Goal: Task Accomplishment & Management: Use online tool/utility

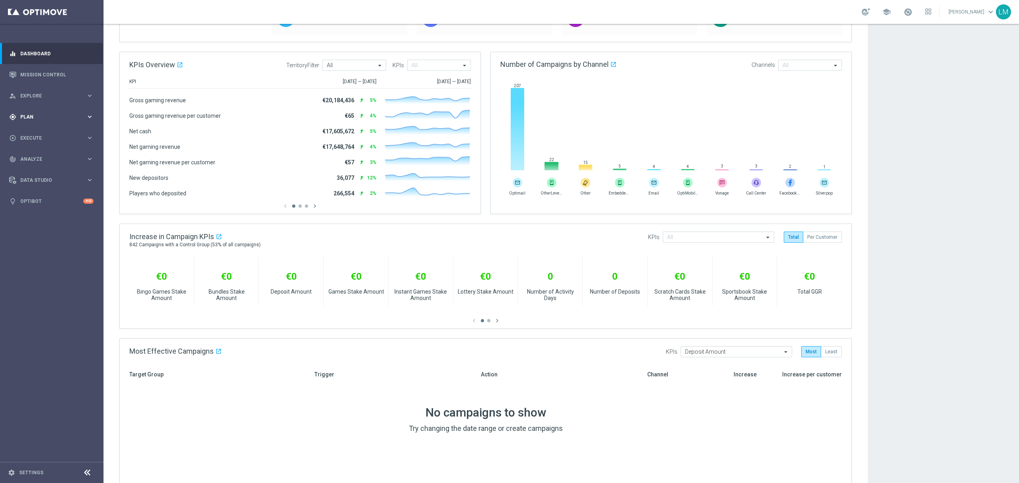
scroll to position [93, 0]
click at [47, 76] on link "Mission Control" at bounding box center [56, 74] width 73 height 21
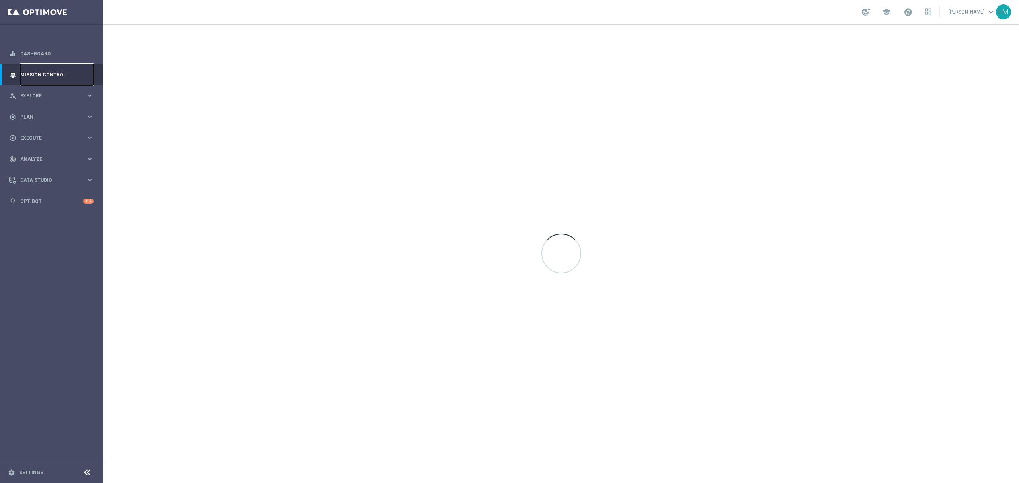
scroll to position [0, 0]
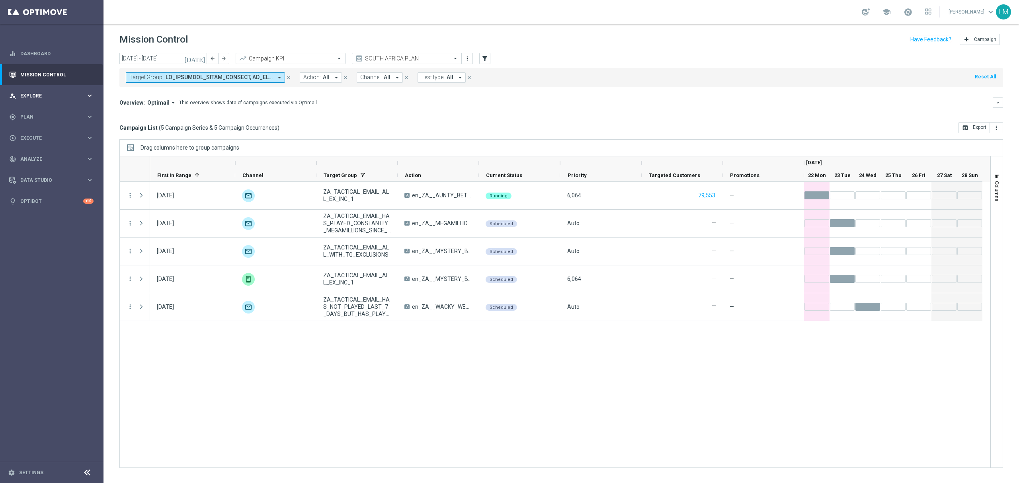
click at [80, 102] on div "person_search Explore keyboard_arrow_right" at bounding box center [51, 95] width 103 height 21
click at [53, 113] on link "Customer Explorer" at bounding box center [52, 112] width 62 height 6
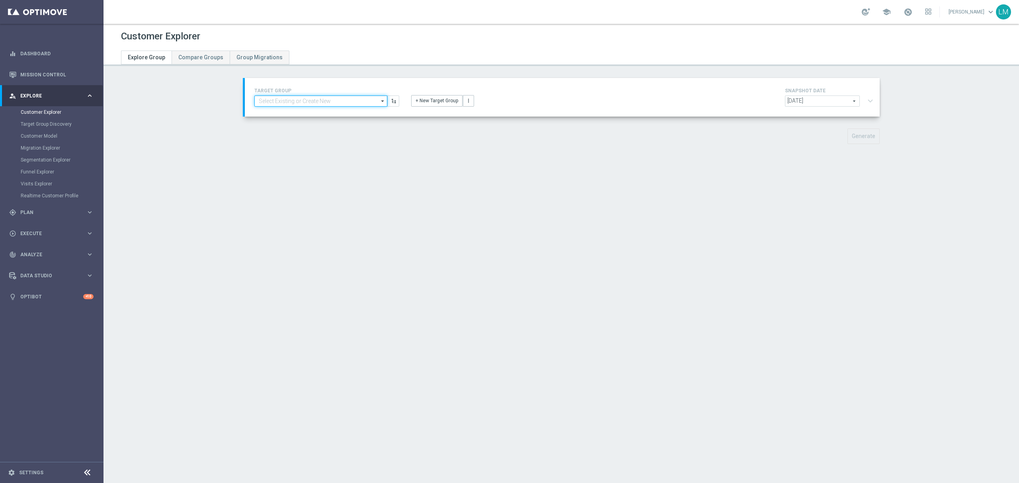
click at [313, 103] on input at bounding box center [320, 100] width 133 height 11
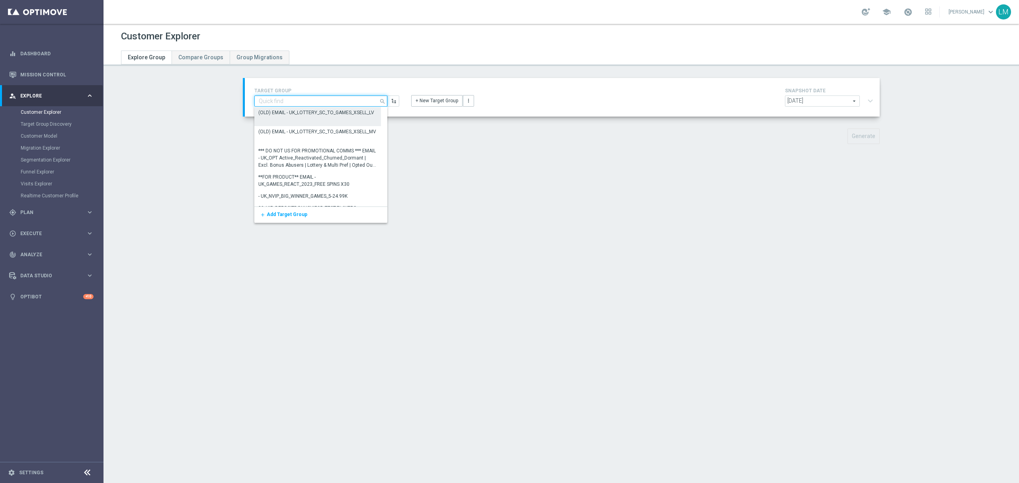
paste input "ZA_TACTICAL_EMAIL_GAMES_XSELL_2025"
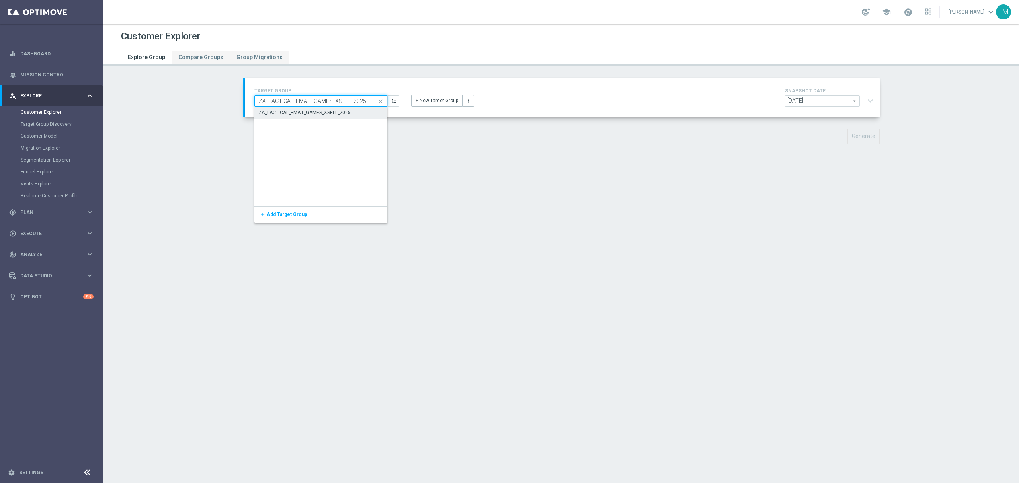
type input "ZA_TACTICAL_EMAIL_GAMES_XSELL_2025"
click at [299, 116] on div "ZA_TACTICAL_EMAIL_GAMES_XSELL_2025" at bounding box center [320, 112] width 133 height 11
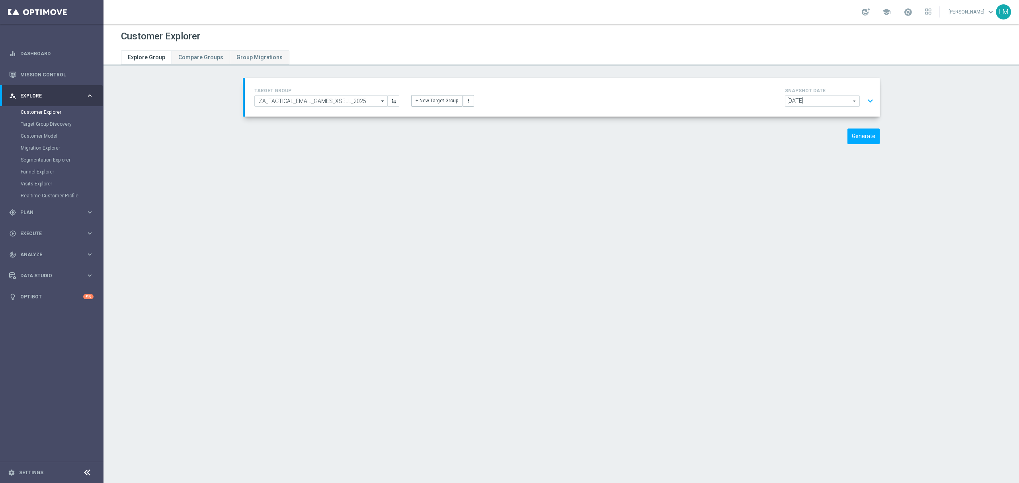
click at [864, 101] on button "expand_more" at bounding box center [870, 101] width 12 height 15
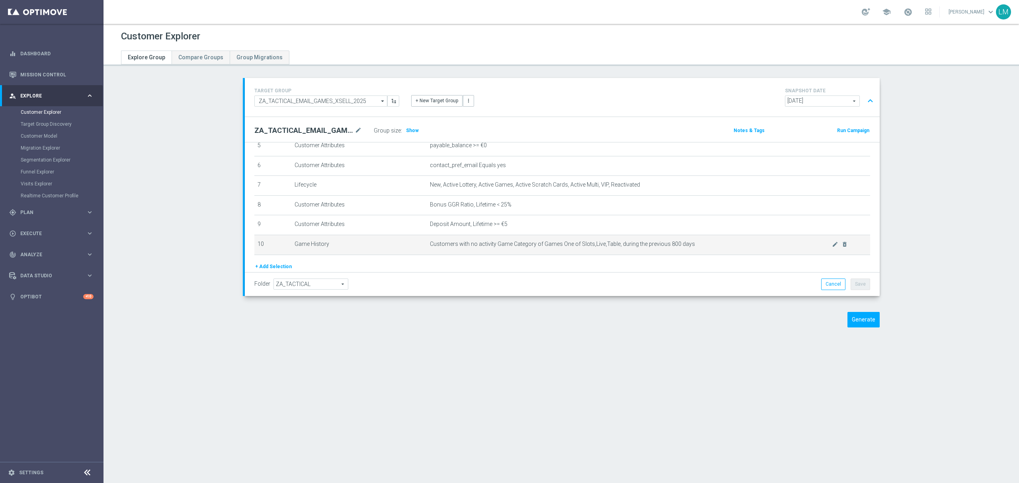
scroll to position [145, 0]
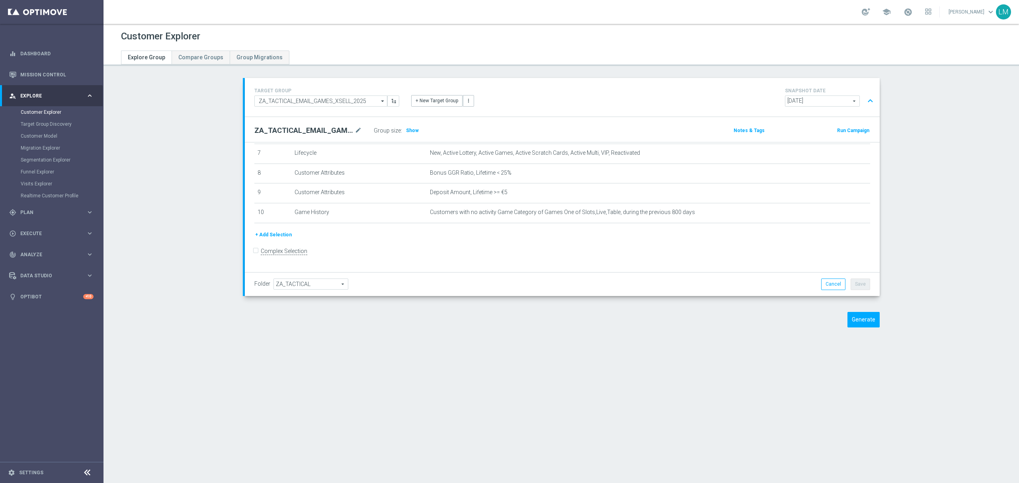
click at [271, 237] on button "+ Add Selection" at bounding box center [273, 234] width 38 height 9
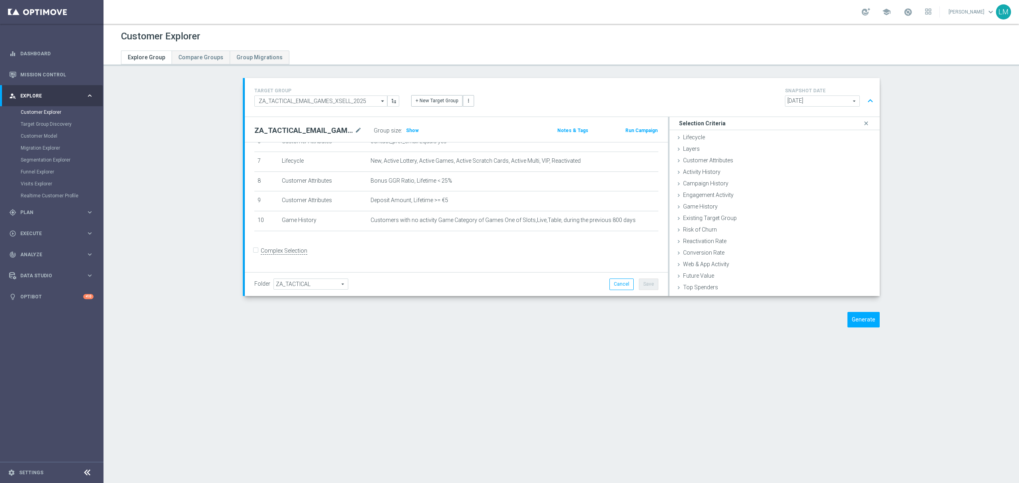
scroll to position [136, 0]
click at [707, 223] on div "Existing Target Group done" at bounding box center [774, 219] width 210 height 12
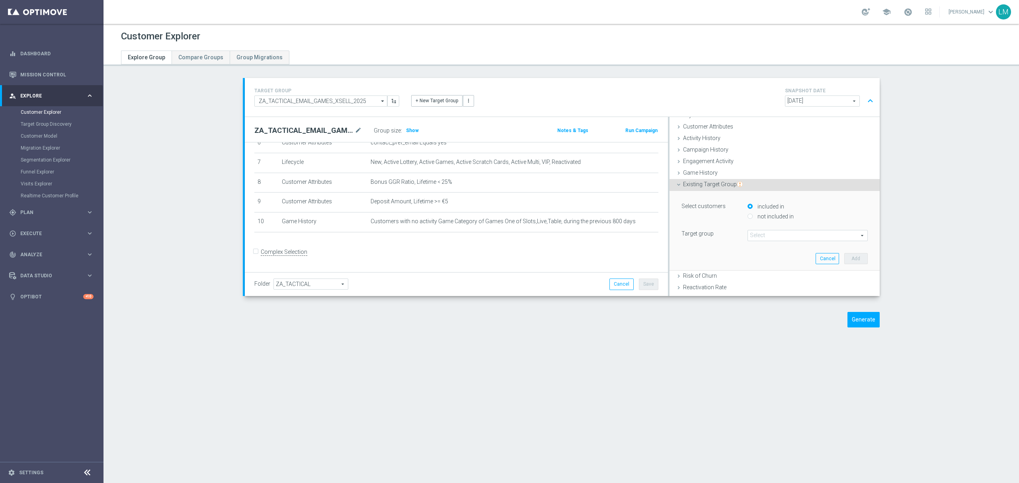
scroll to position [53, 0]
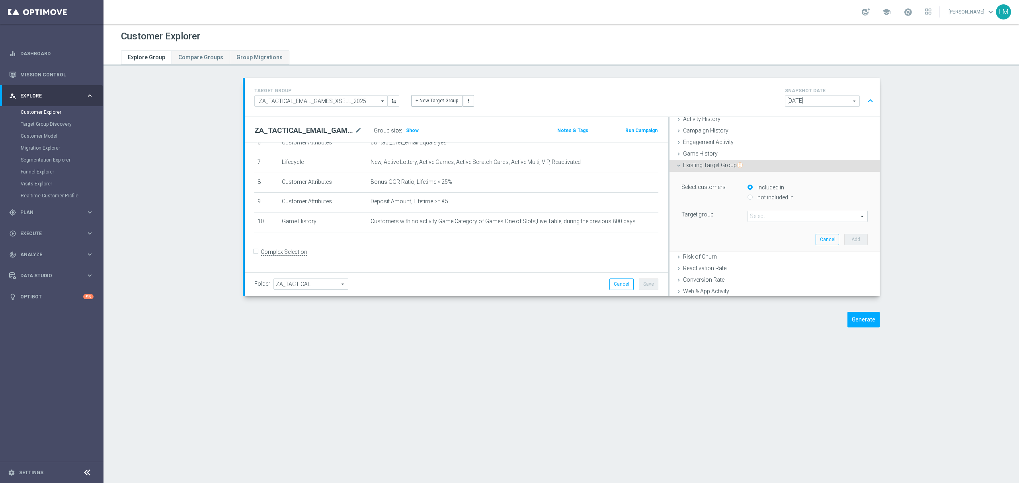
click at [723, 168] on span "Existing Target Group" at bounding box center [713, 165] width 60 height 6
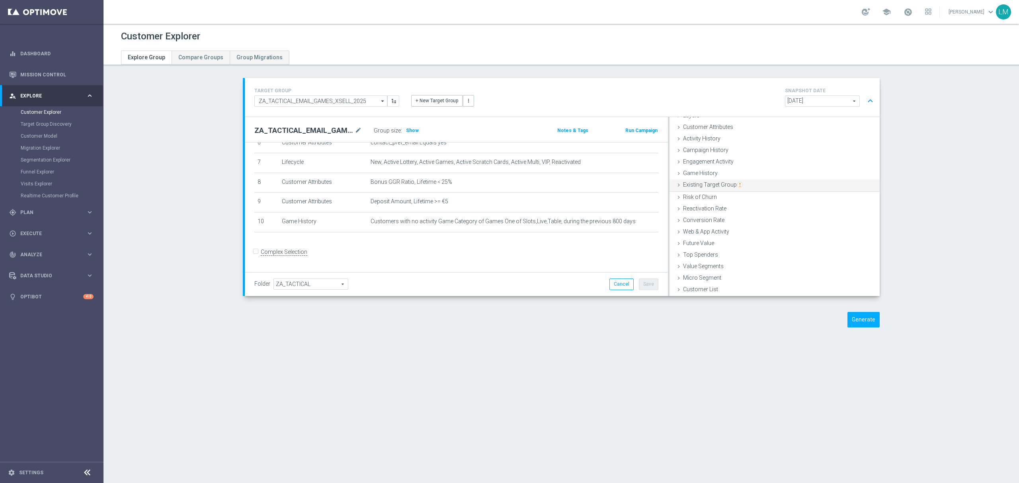
scroll to position [32, 0]
click at [703, 153] on span "Campaign History" at bounding box center [705, 151] width 45 height 6
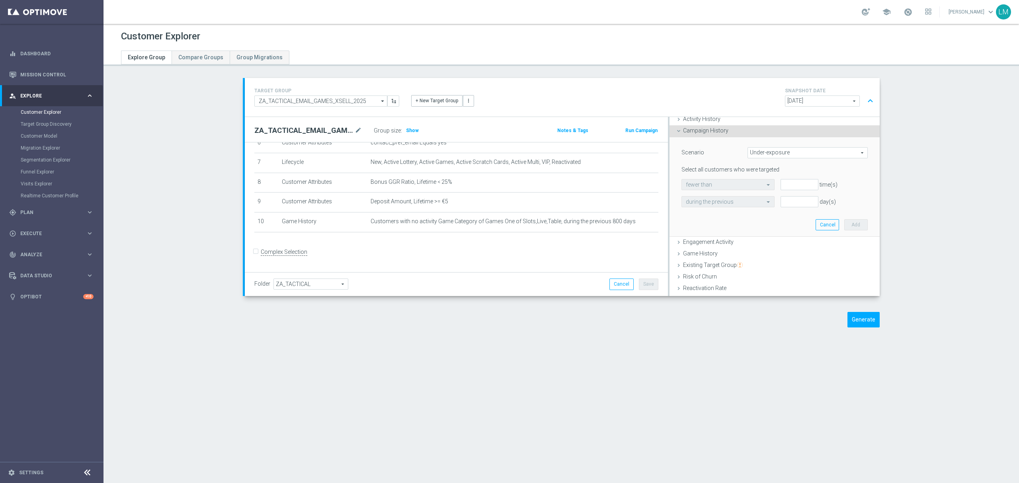
click at [755, 154] on span "Under-exposure" at bounding box center [807, 153] width 119 height 10
click at [776, 206] on span "Custom" at bounding box center [807, 206] width 111 height 6
type input "Custom"
click at [767, 185] on span "responded to" at bounding box center [815, 184] width 103 height 10
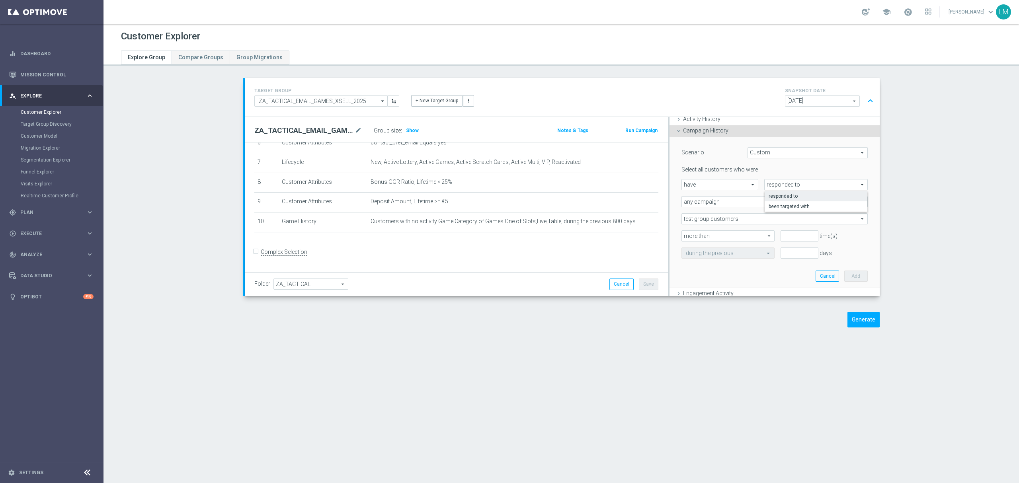
click at [721, 188] on span "have" at bounding box center [720, 184] width 76 height 10
click at [708, 205] on span "have not" at bounding box center [720, 206] width 68 height 6
type input "have not"
click at [797, 185] on span "responded to" at bounding box center [815, 184] width 103 height 10
click at [793, 208] on span "been targeted with" at bounding box center [815, 206] width 95 height 6
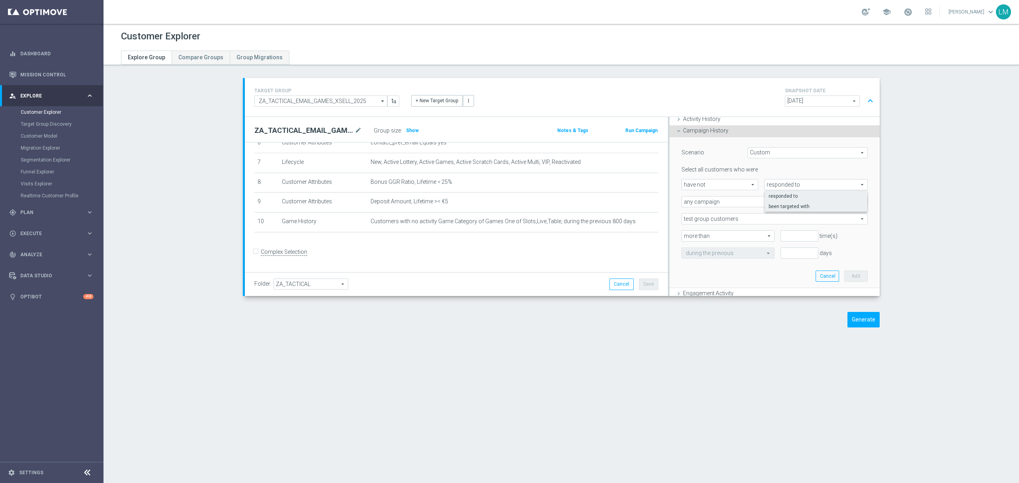
type input "been targeted with"
click at [723, 202] on span "any campaign" at bounding box center [774, 202] width 185 height 10
click at [707, 223] on span "any campaign while a member of the specified target group(s)" at bounding box center [774, 223] width 177 height 6
type input "any campaign while a member of the specified target group(s)"
click at [709, 218] on span "test group customers" at bounding box center [774, 219] width 185 height 10
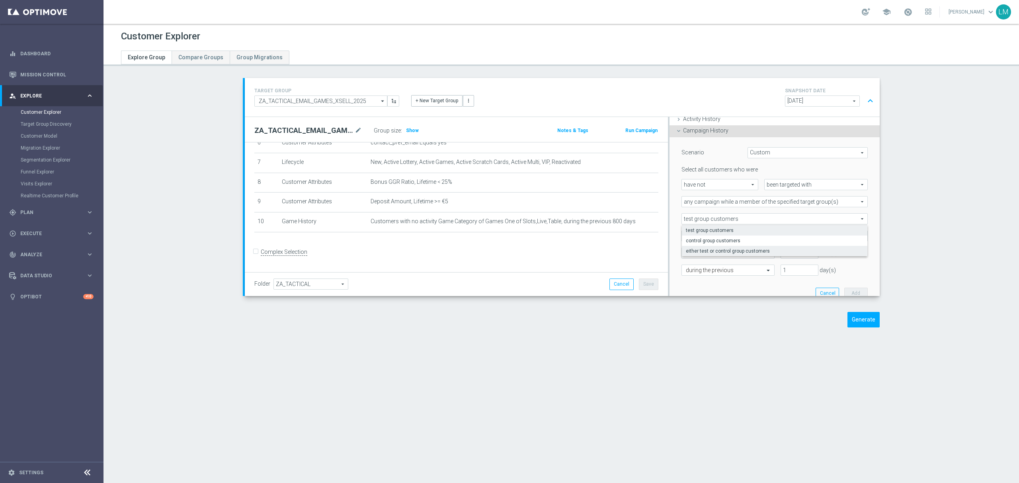
click at [698, 255] on label "either test or control group customers" at bounding box center [774, 251] width 185 height 10
click at [697, 238] on span at bounding box center [774, 236] width 185 height 10
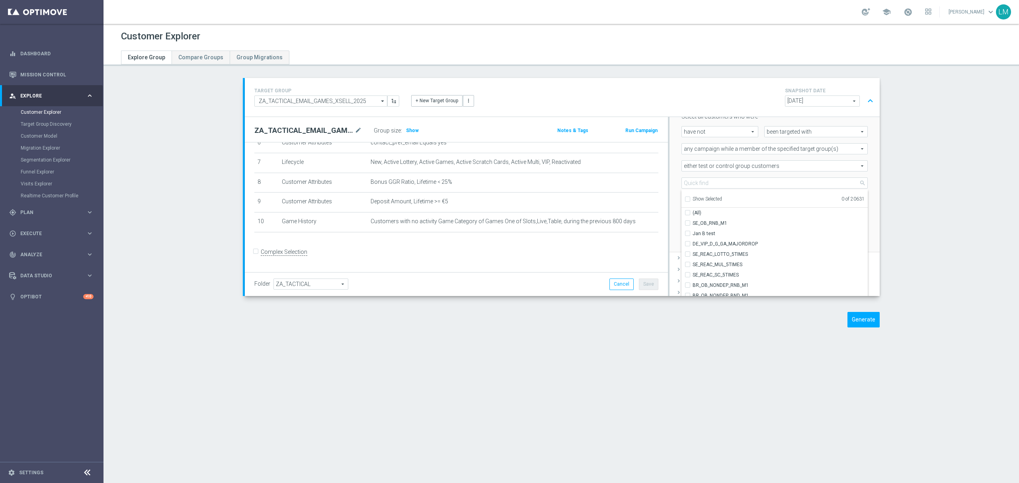
click at [709, 168] on span "either test or control group customers" at bounding box center [774, 166] width 185 height 10
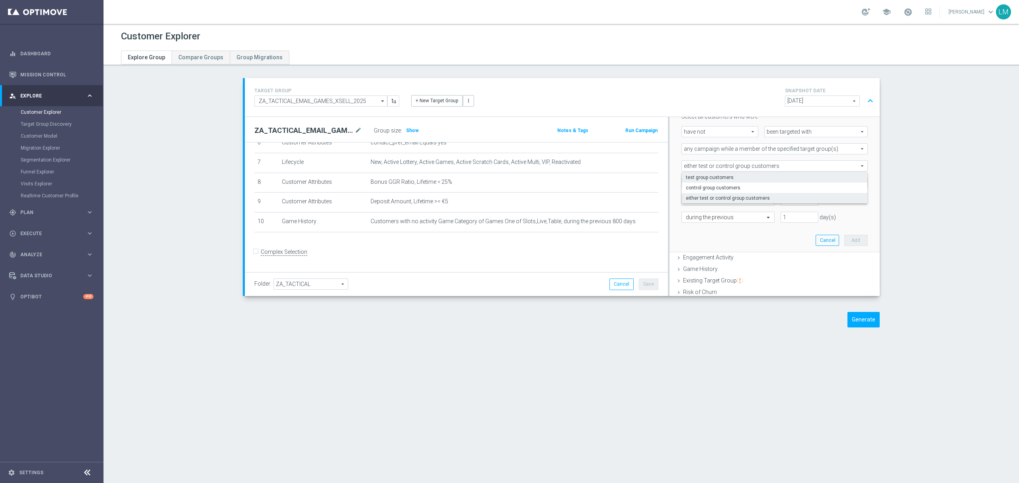
click at [692, 177] on span "test group customers" at bounding box center [774, 177] width 177 height 6
click at [669, 177] on div "Scenario Custom Custom arrow_drop_down search Select all customers who were hav…" at bounding box center [774, 168] width 210 height 169
click at [702, 161] on span "test group customers" at bounding box center [774, 166] width 185 height 10
drag, startPoint x: 695, startPoint y: 191, endPoint x: 692, endPoint y: 196, distance: 5.3
click at [692, 196] on div "test group customers control group customers either test or control group custo…" at bounding box center [774, 187] width 185 height 31
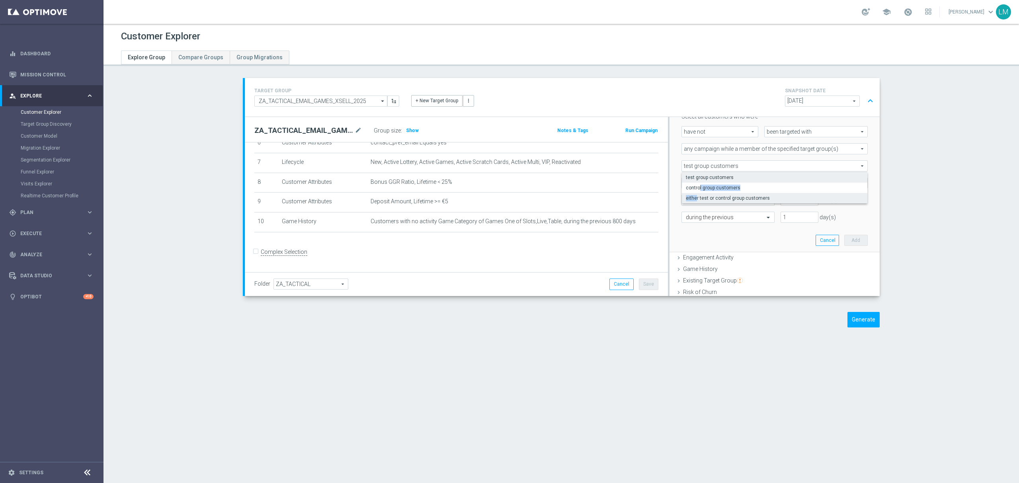
click at [692, 196] on span "either test or control group customers" at bounding box center [774, 198] width 177 height 6
type input "either test or control group customers"
click at [685, 188] on span at bounding box center [774, 183] width 185 height 10
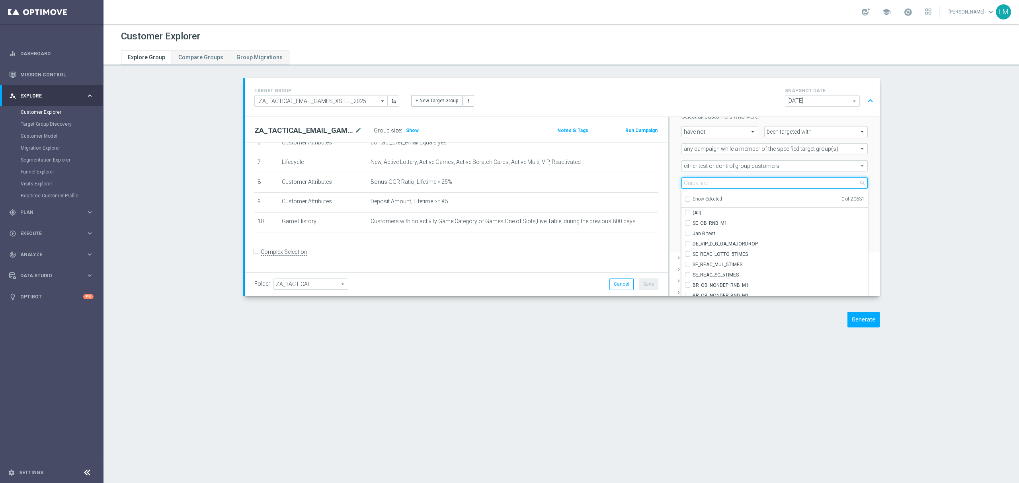
click at [701, 180] on input "search" at bounding box center [774, 182] width 186 height 11
paste input "Book of The Fallen"
type input "Book of The Fallen"
paste input "ZA_TACTICAL_EMAIL_FREE DROP"
type input "ZA_TACTICAL_EMAIL_FREE DROP"
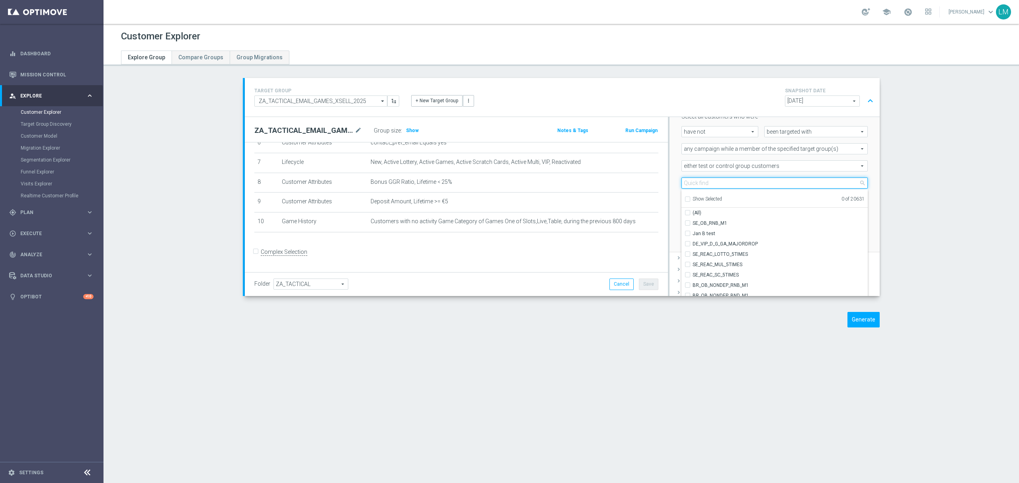
paste input "ZA_TACTICAL_EMAIL_GAMES_XSELL_2025"
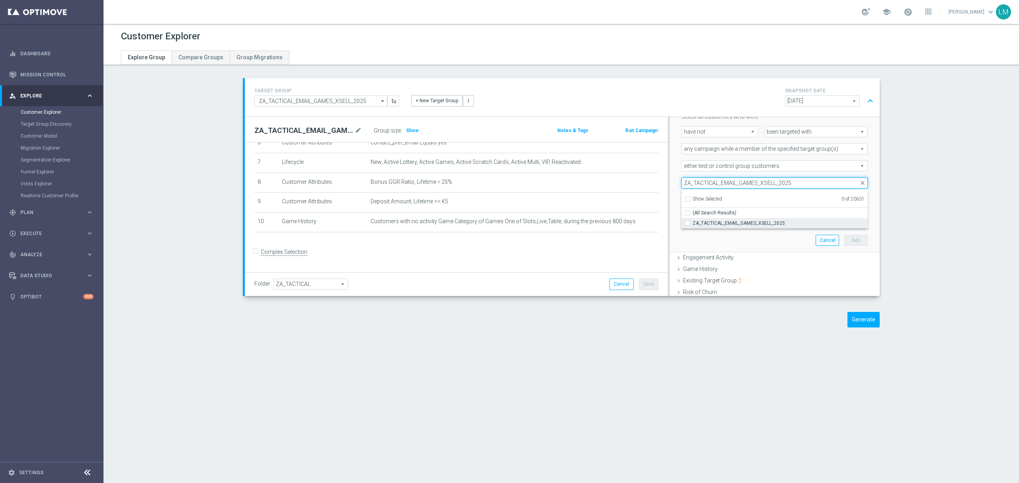
type input "ZA_TACTICAL_EMAIL_GAMES_XSELL_2025"
click at [710, 220] on label "ZA_TACTICAL_EMAIL_GAMES_XSELL_2025" at bounding box center [779, 223] width 175 height 10
click at [692, 220] on input "ZA_TACTICAL_EMAIL_GAMES_XSELL_2025" at bounding box center [689, 222] width 5 height 5
checkbox input "true"
type input "ZA_TACTICAL_EMAIL_GAMES_XSELL_2025"
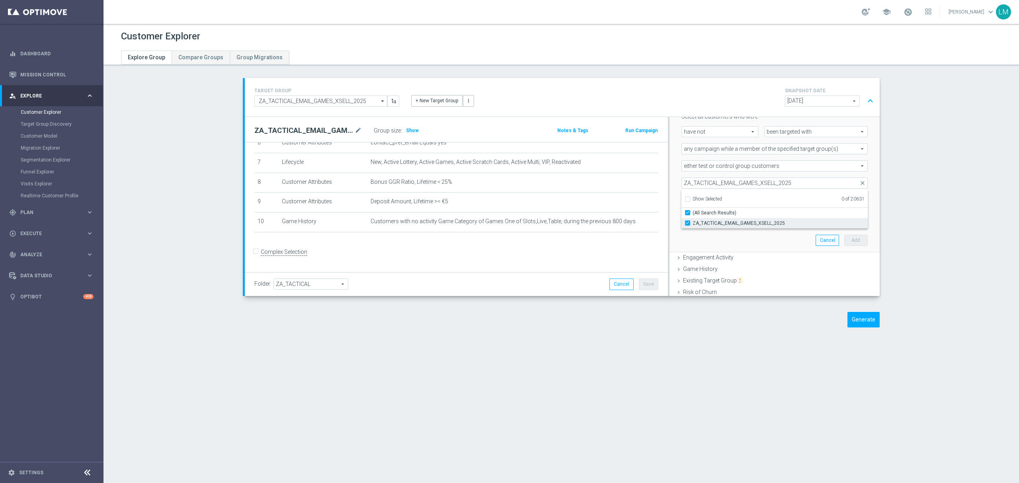
checkbox input "true"
click at [700, 238] on div "Scenario Custom Custom arrow_drop_down search Select all customers who were hav…" at bounding box center [774, 168] width 198 height 168
click at [780, 201] on input "number" at bounding box center [798, 200] width 37 height 11
type input "0"
drag, startPoint x: 763, startPoint y: 244, endPoint x: 758, endPoint y: 244, distance: 4.4
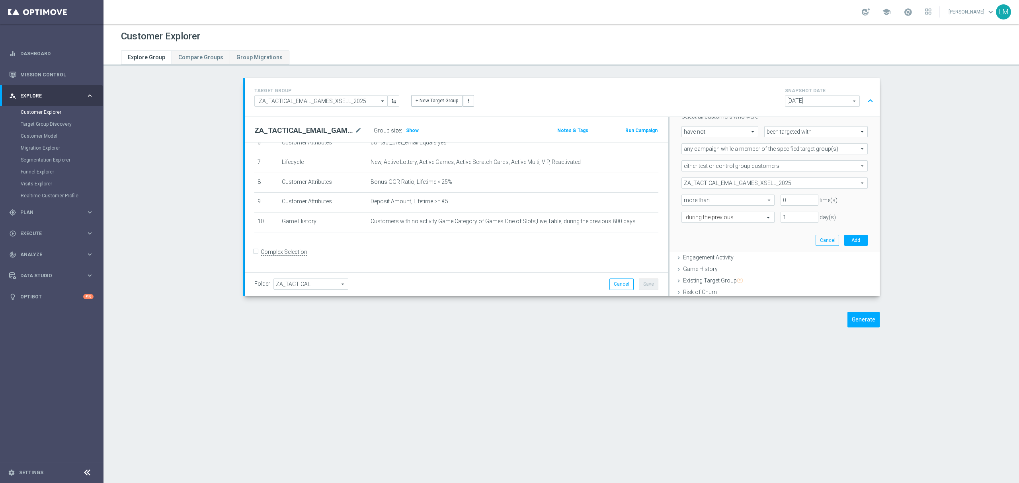
click at [761, 244] on div "Scenario Custom Custom arrow_drop_down search Select all customers who were hav…" at bounding box center [774, 168] width 198 height 168
click at [780, 215] on input "1" at bounding box center [798, 217] width 37 height 11
type input "60"
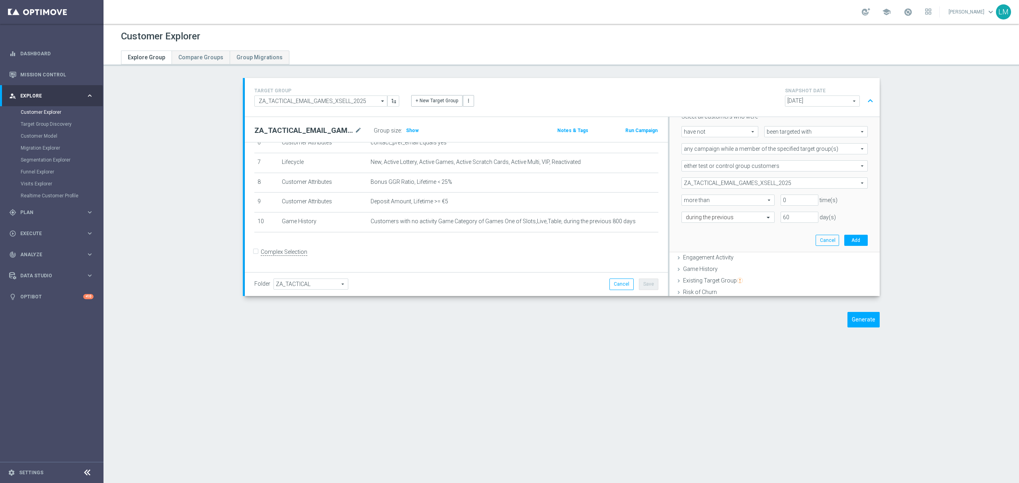
click at [772, 236] on div "Scenario Custom Custom arrow_drop_down search Select all customers who were hav…" at bounding box center [774, 168] width 198 height 168
click at [844, 238] on button "Add" at bounding box center [855, 240] width 23 height 11
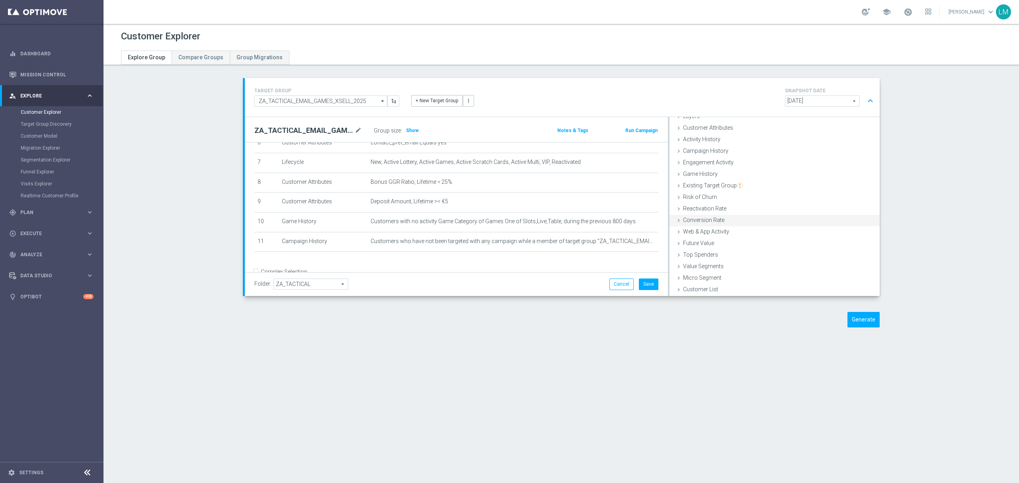
scroll to position [32, 0]
click at [406, 132] on span "Show" at bounding box center [412, 131] width 13 height 6
click at [641, 288] on button "Save" at bounding box center [648, 284] width 19 height 11
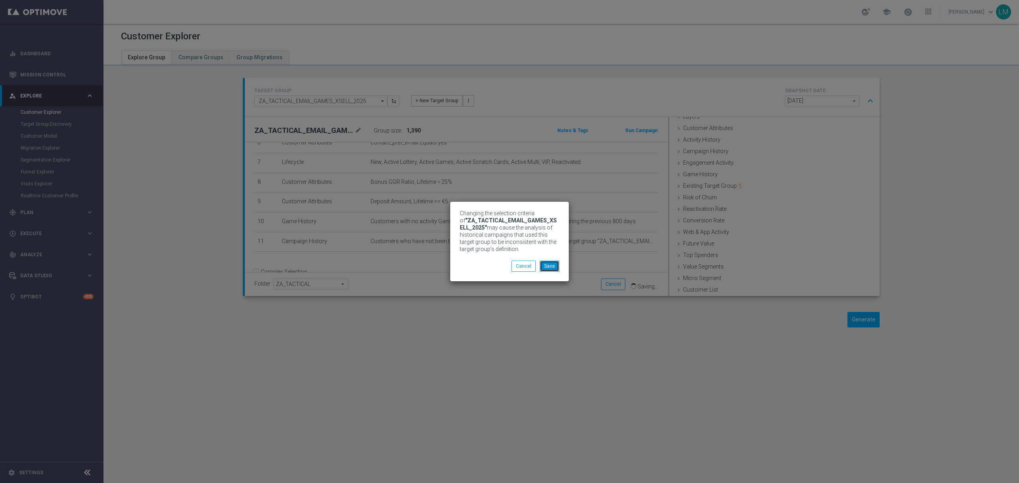
click at [544, 266] on button "Save" at bounding box center [549, 266] width 19 height 11
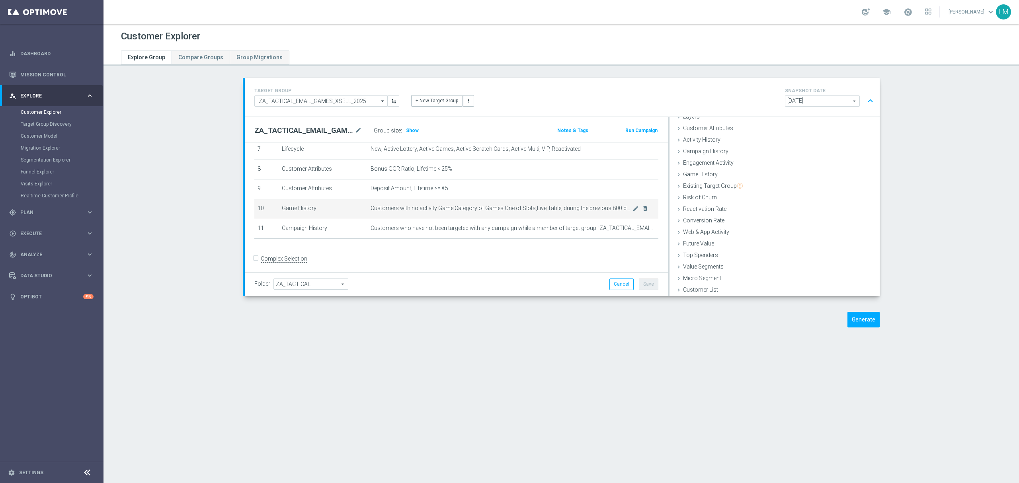
scroll to position [156, 0]
click at [858, 321] on button "Generate" at bounding box center [863, 320] width 32 height 16
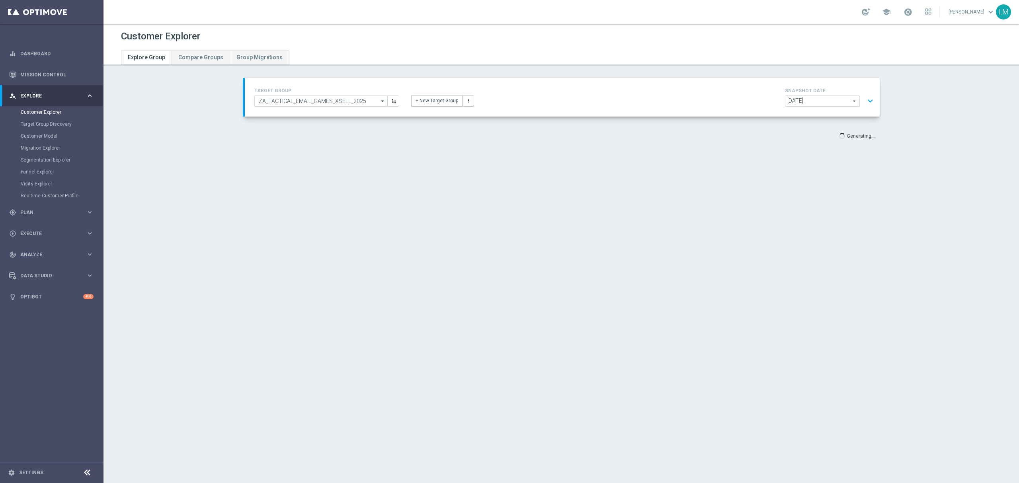
click at [868, 103] on button "expand_more" at bounding box center [870, 101] width 12 height 15
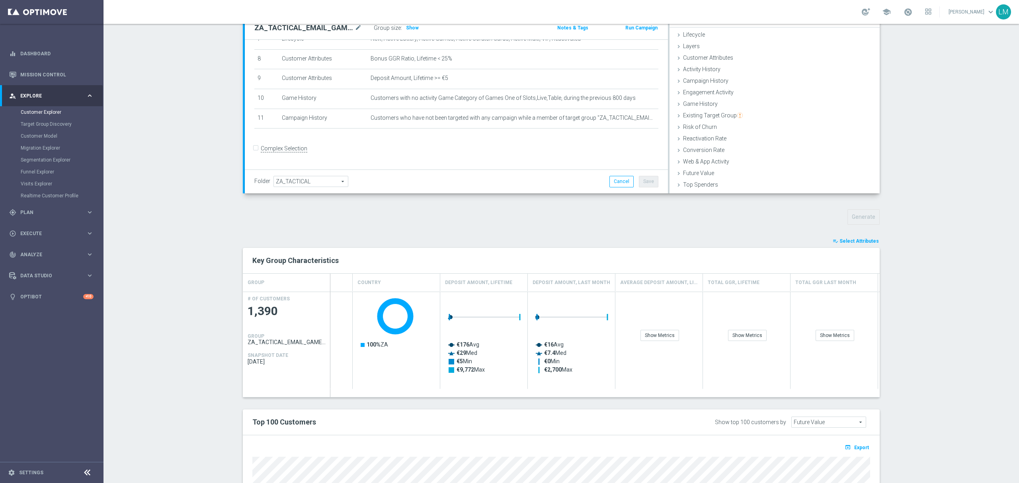
scroll to position [58, 0]
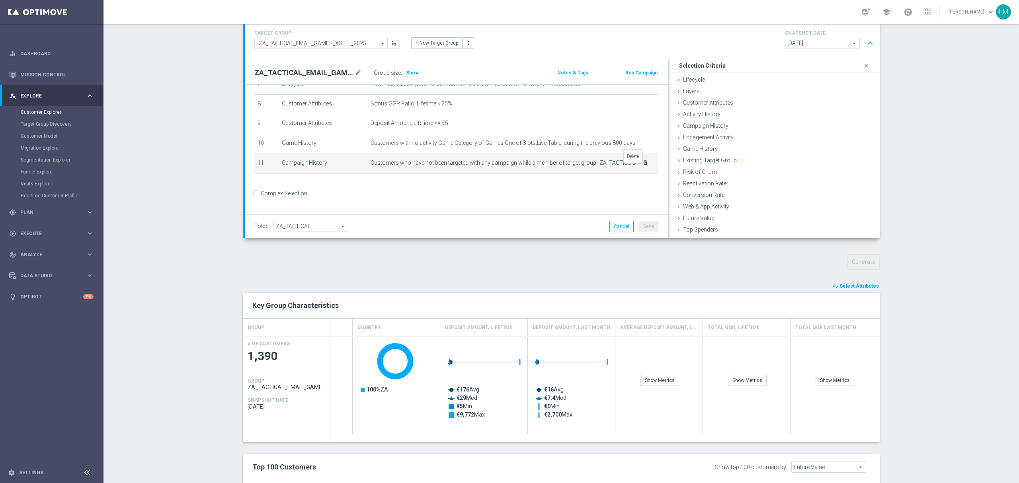
click at [642, 166] on icon "delete_forever" at bounding box center [645, 163] width 6 height 6
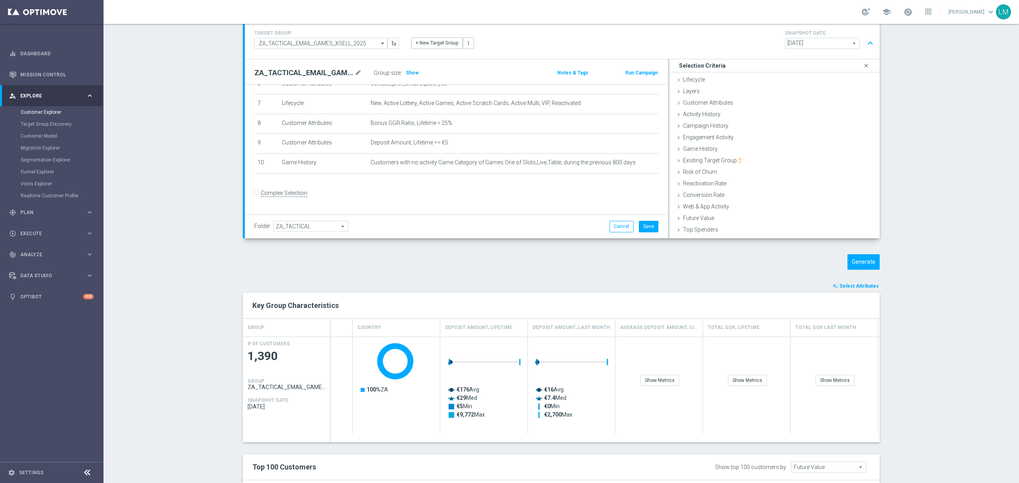
scroll to position [136, 0]
click at [853, 265] on button "Generate" at bounding box center [863, 262] width 32 height 16
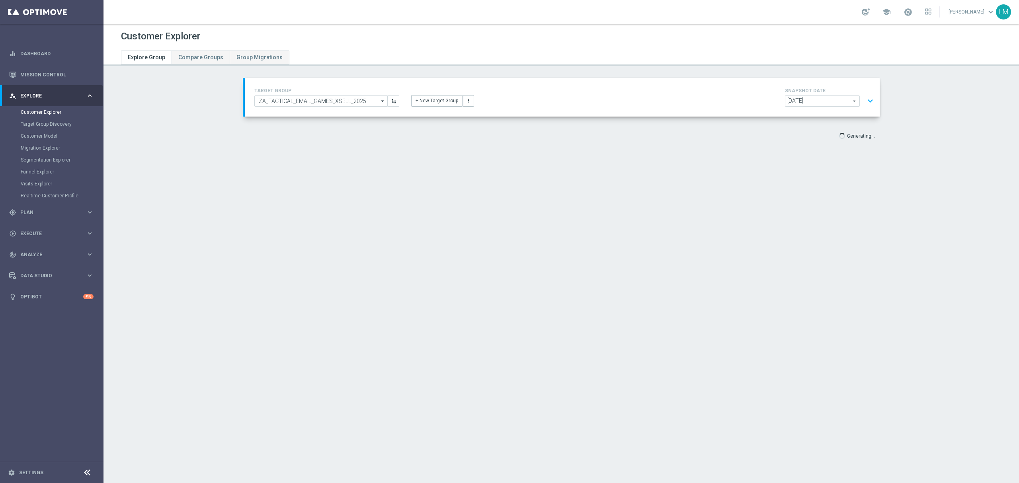
scroll to position [0, 0]
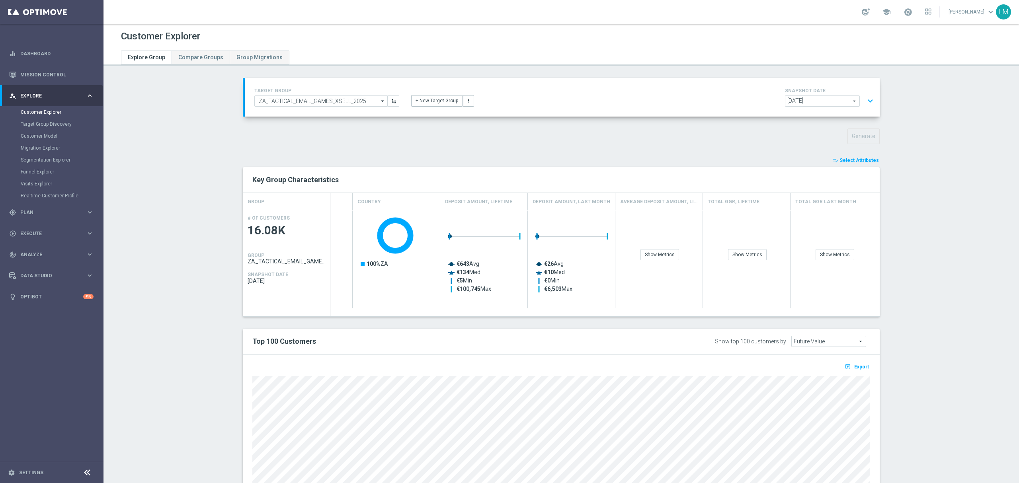
click at [868, 109] on button "expand_more" at bounding box center [870, 101] width 12 height 15
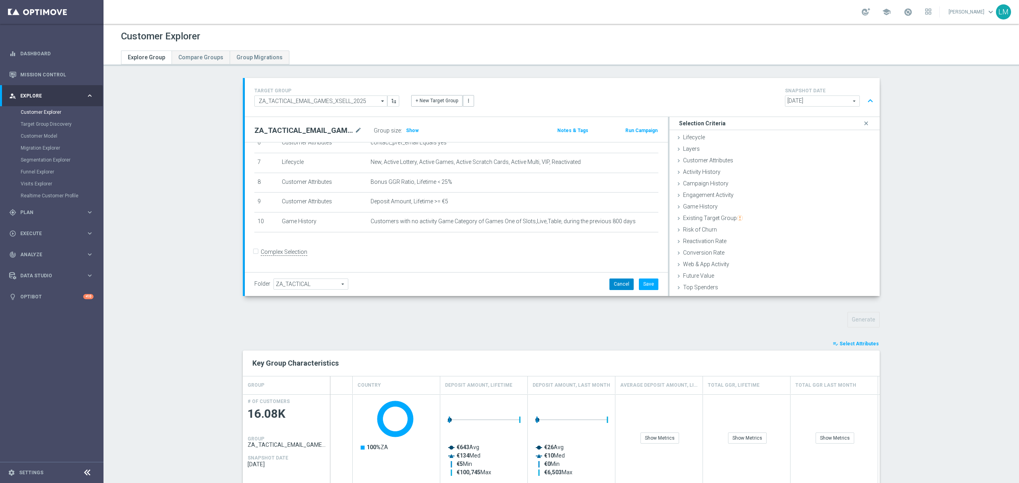
click at [623, 279] on button "Cancel" at bounding box center [621, 284] width 24 height 11
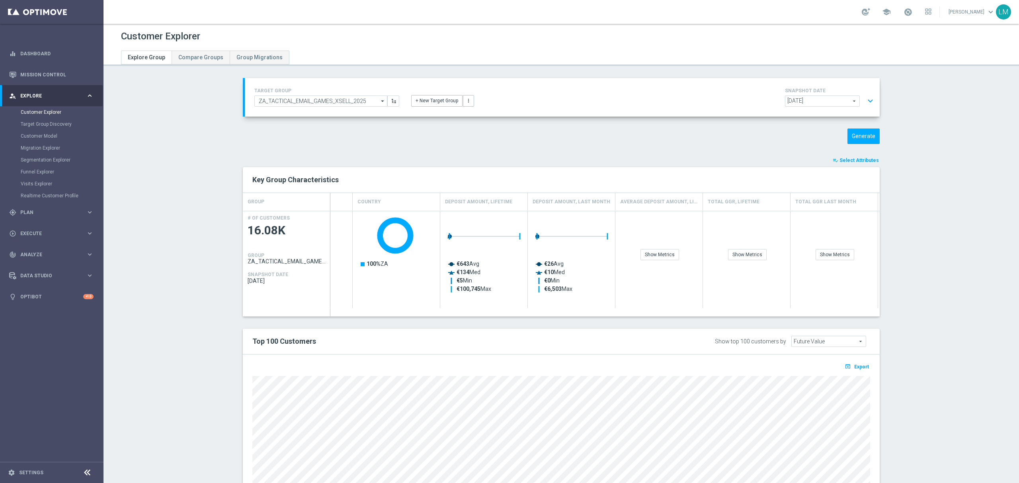
scroll to position [156, 0]
click at [850, 138] on button "Generate" at bounding box center [863, 137] width 32 height 16
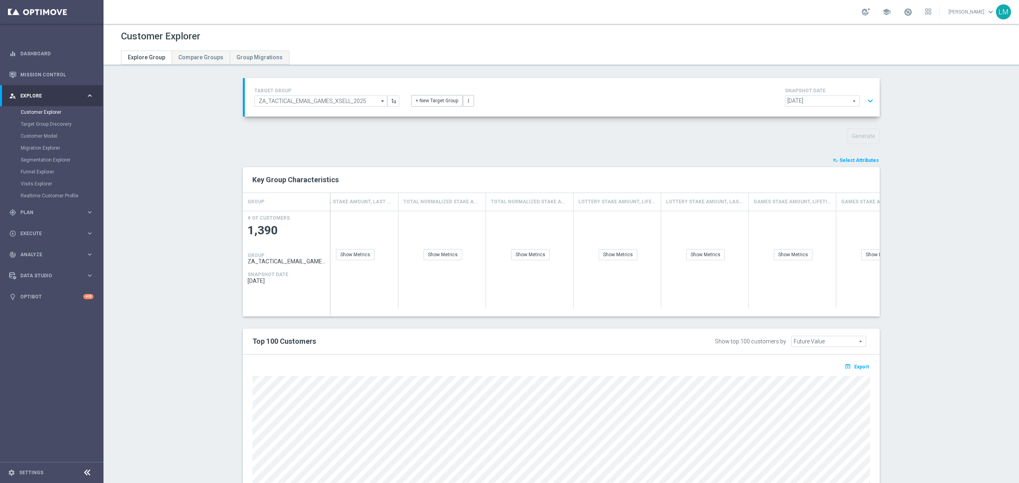
scroll to position [0, 1328]
click at [865, 108] on button "expand_more" at bounding box center [870, 101] width 12 height 15
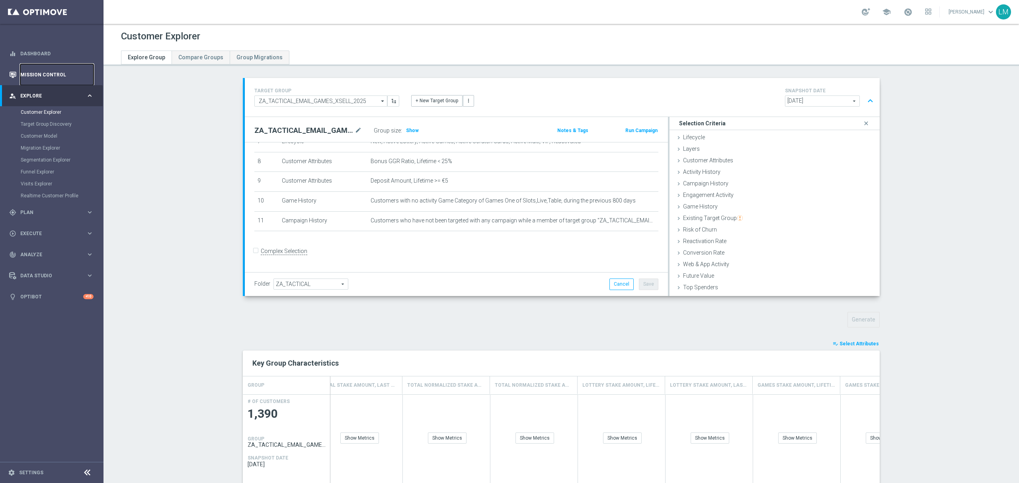
click at [53, 75] on link "Mission Control" at bounding box center [56, 74] width 73 height 21
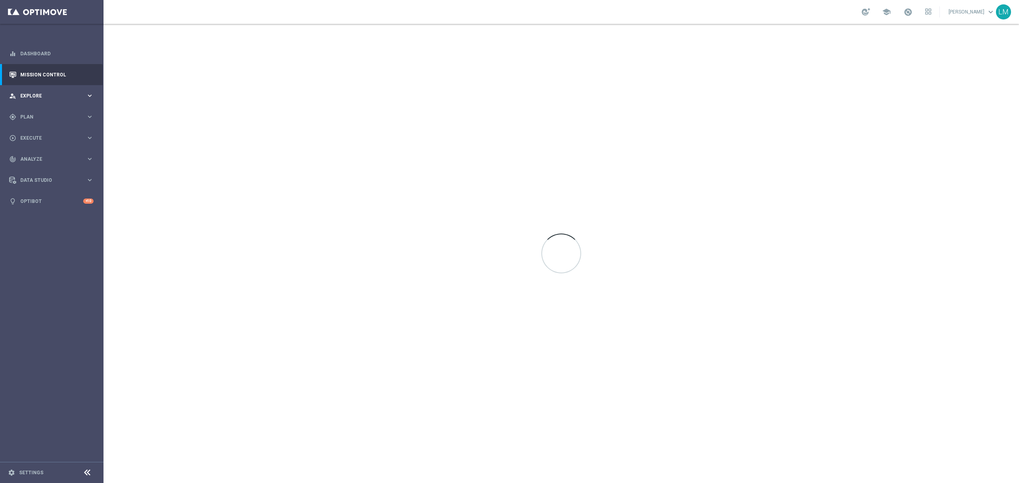
click at [82, 103] on div "person_search Explore keyboard_arrow_right" at bounding box center [51, 95] width 103 height 21
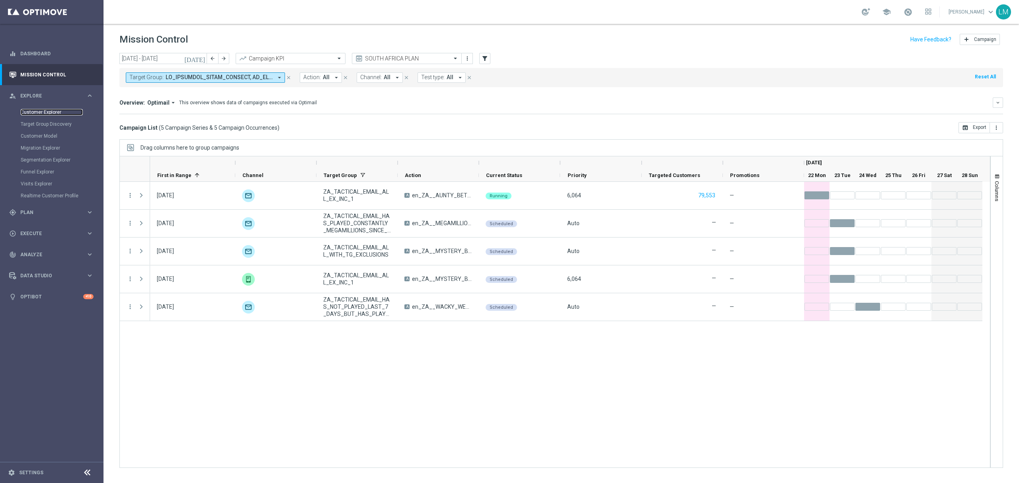
click at [68, 114] on link "Customer Explorer" at bounding box center [52, 112] width 62 height 6
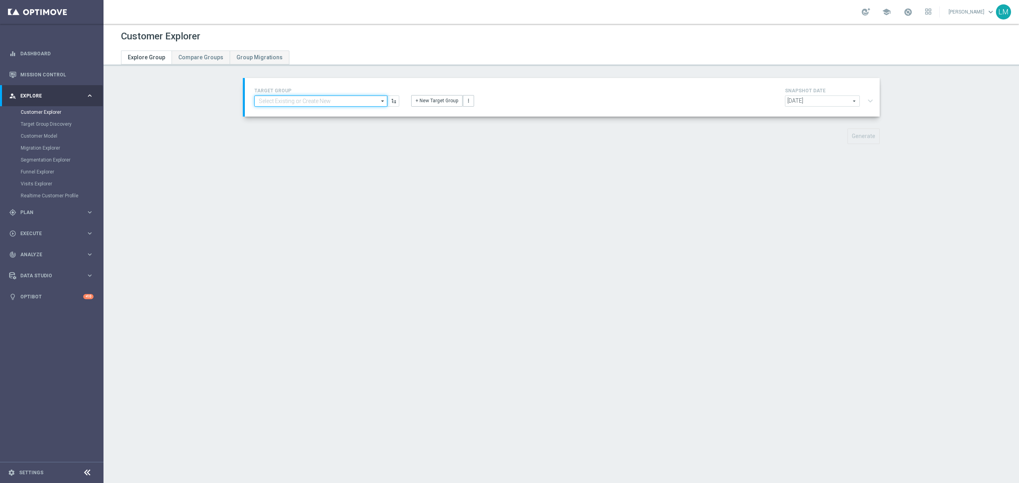
click at [292, 101] on input at bounding box center [320, 100] width 133 height 11
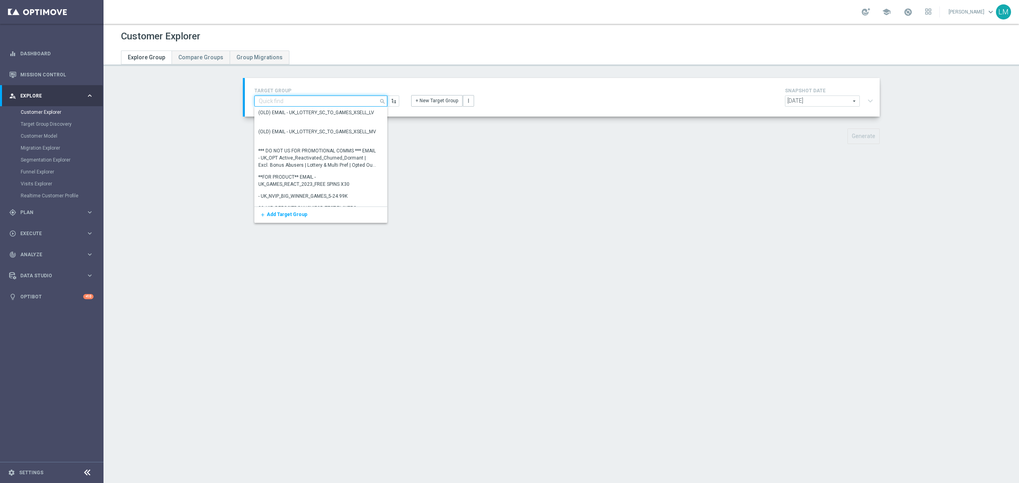
paste input "ZA_TACTICAL_EMAIL_HAS_PLAYED_IN_LAST_21_DAYS"
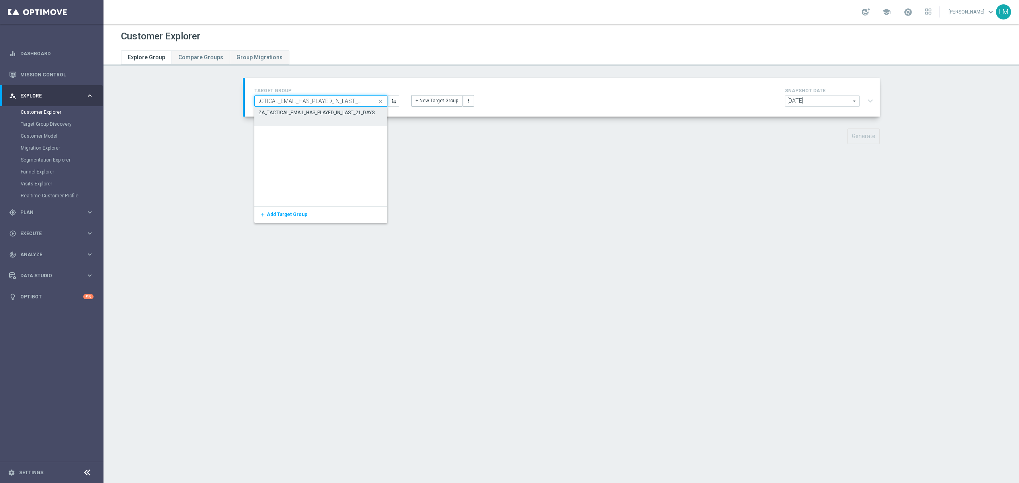
type input "ZA_TACTICAL_EMAIL_HAS_PLAYED_IN_LAST_21_DAYS"
click at [314, 111] on div "ZA_TACTICAL_EMAIL_HAS_PLAYED_IN_LAST_21_DAYS" at bounding box center [316, 112] width 116 height 7
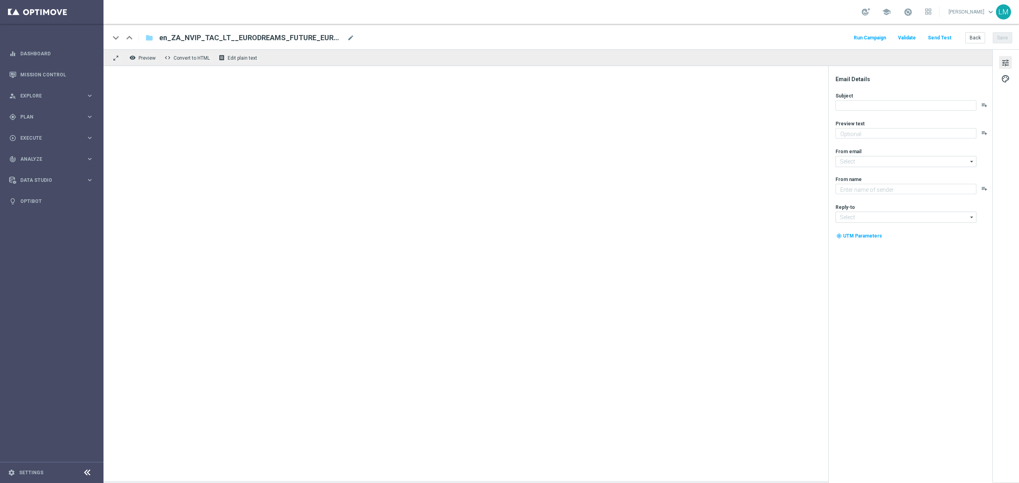
type textarea "It's Euro-TASTIC!"
type textarea "Lottoland"
type input "[EMAIL_ADDRESS][DOMAIN_NAME]"
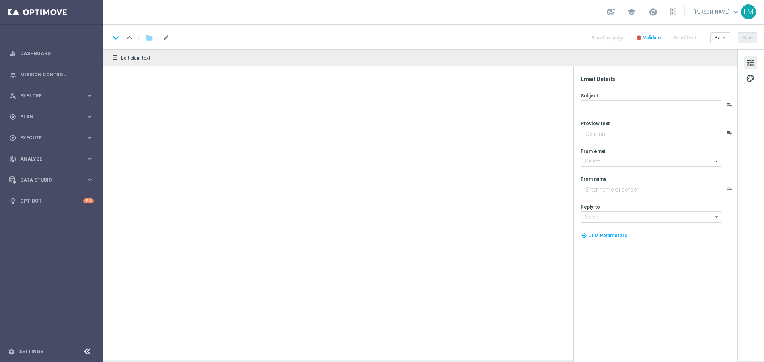
type textarea "Super-Combo coming your way..."
type input "[EMAIL_ADDRESS][DOMAIN_NAME]"
type textarea "Lottoland"
type input "[EMAIL_ADDRESS][DOMAIN_NAME]"
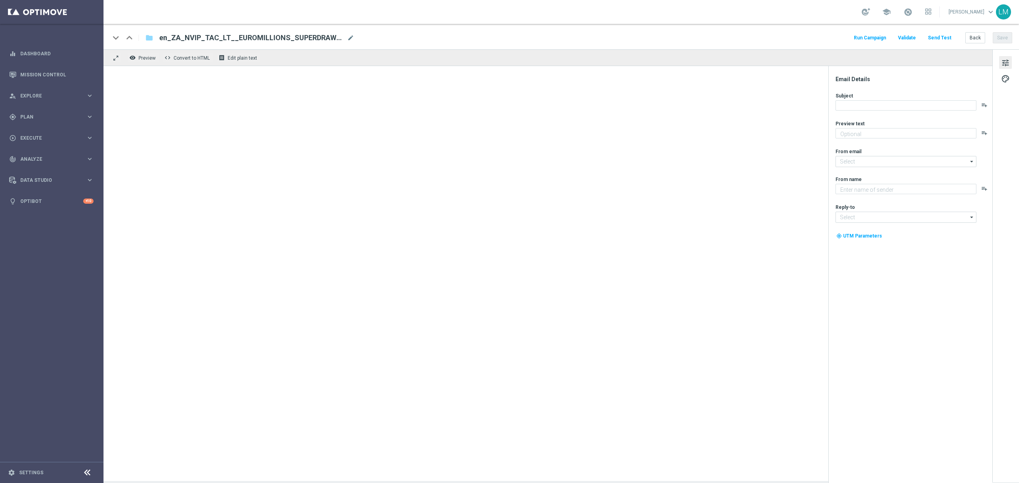
type textarea "We're rooting for you!"
type input "[EMAIL_ADDRESS][DOMAIN_NAME]"
type textarea "Lottoland"
type input "[EMAIL_ADDRESS][DOMAIN_NAME]"
